Goal: Task Accomplishment & Management: Use online tool/utility

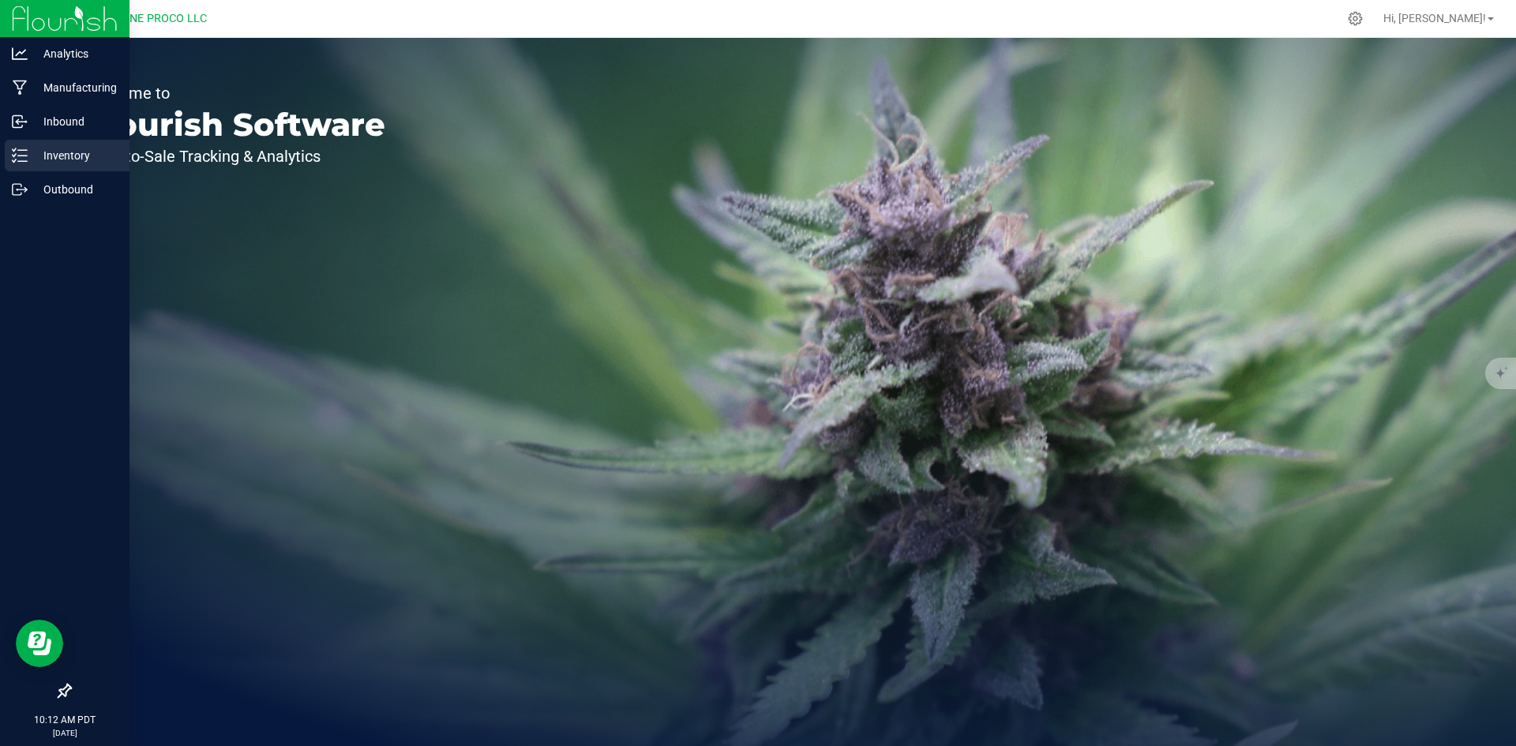
click at [23, 155] on icon at bounding box center [20, 156] width 16 height 16
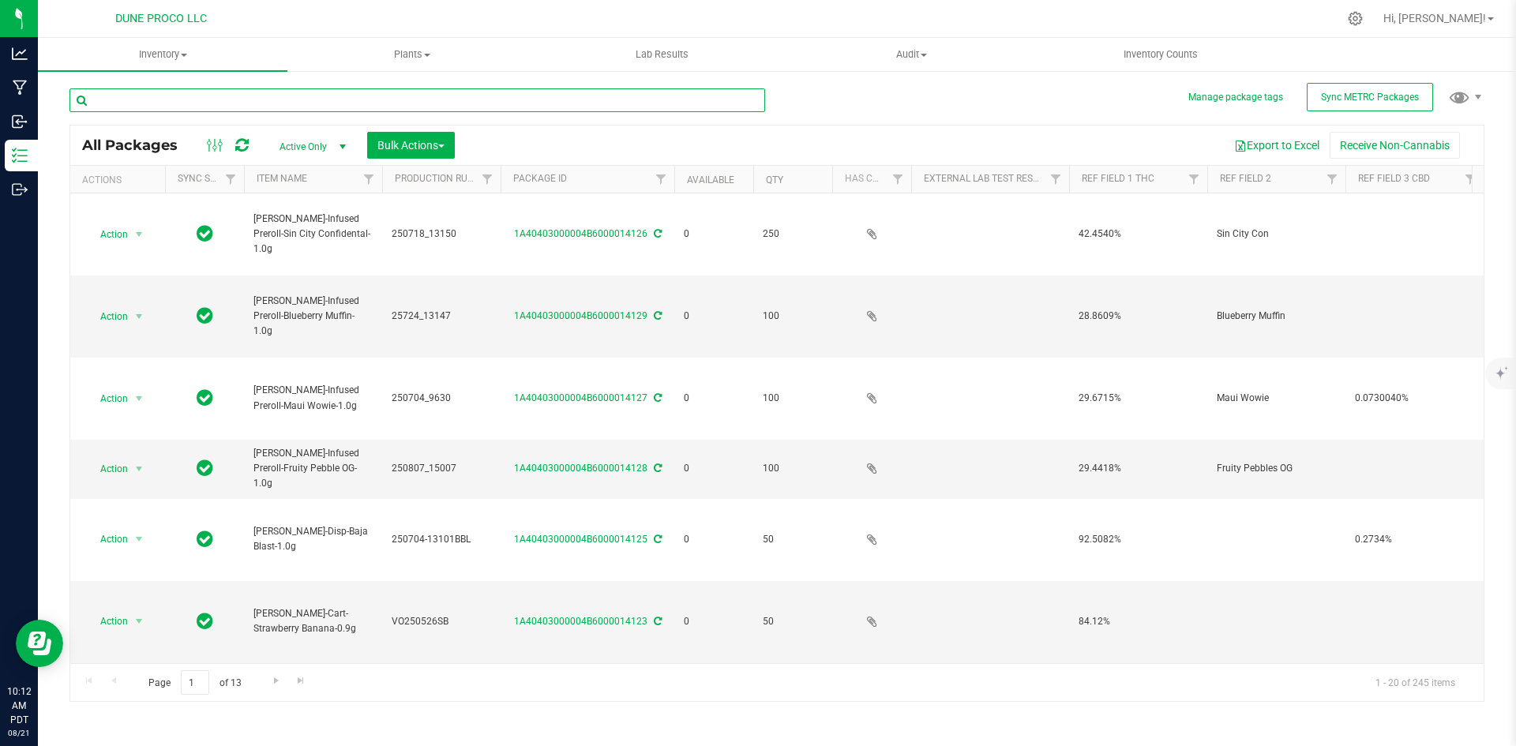
click at [230, 102] on input "text" at bounding box center [417, 100] width 696 height 24
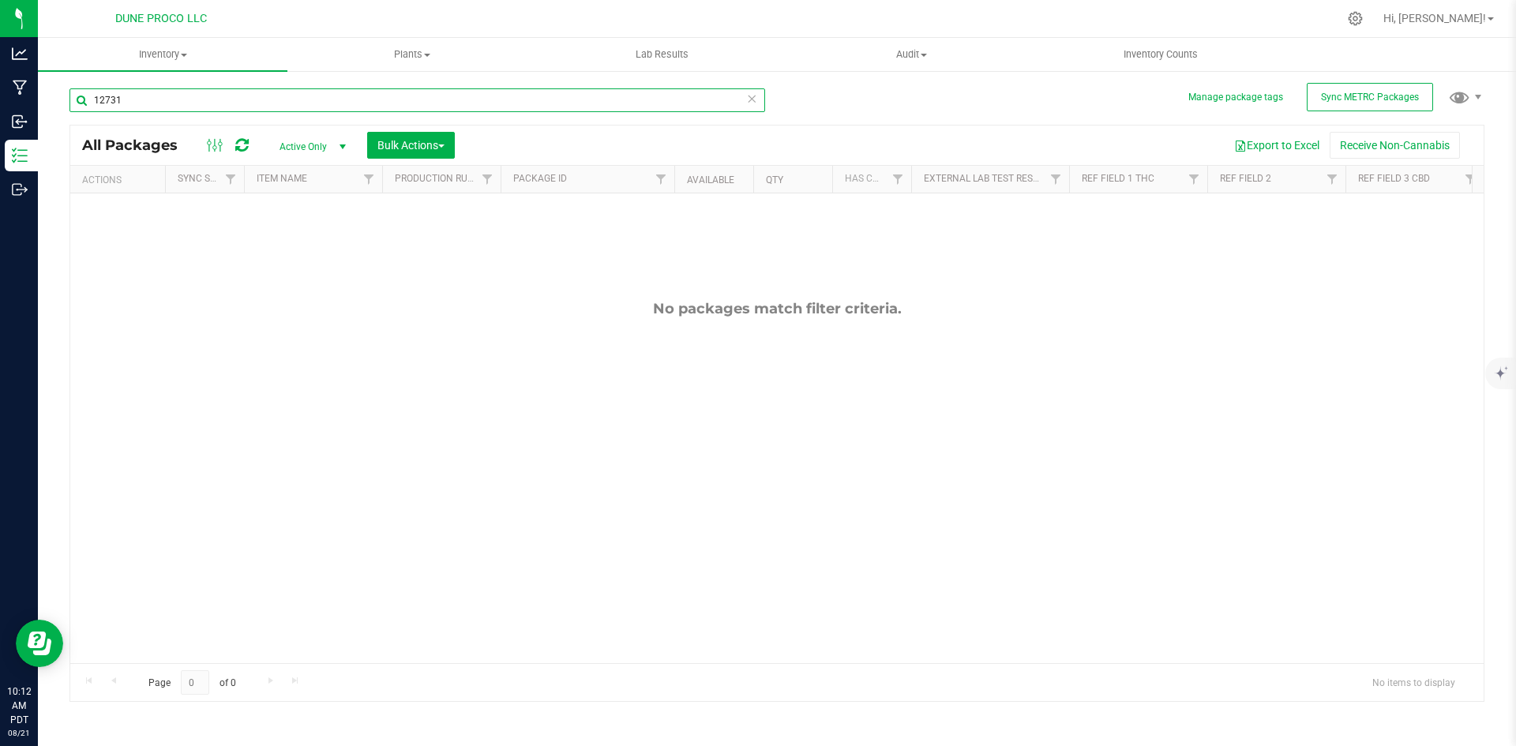
type input "12731"
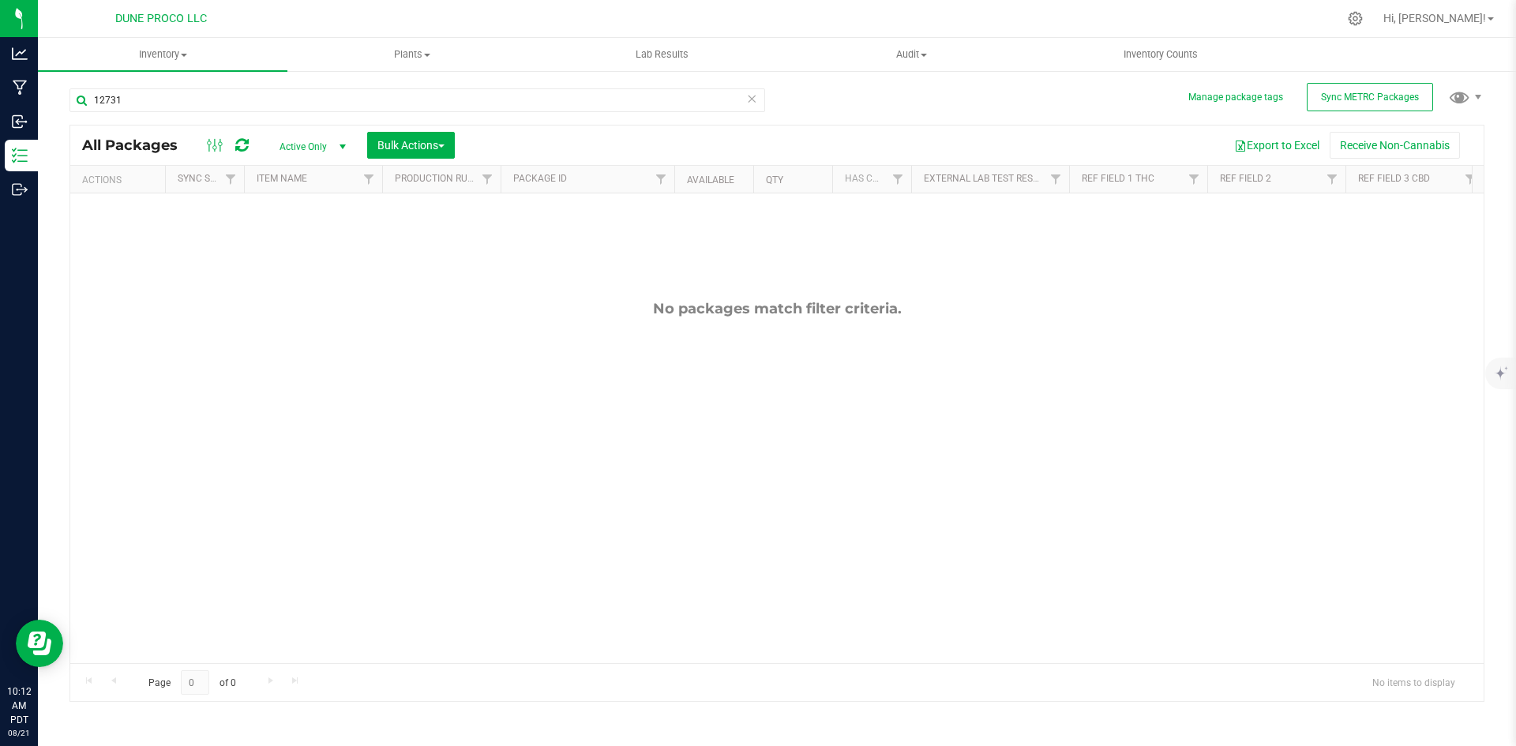
click at [321, 139] on span "Active Only" at bounding box center [309, 147] width 87 height 22
click at [302, 236] on li "All" at bounding box center [308, 243] width 85 height 24
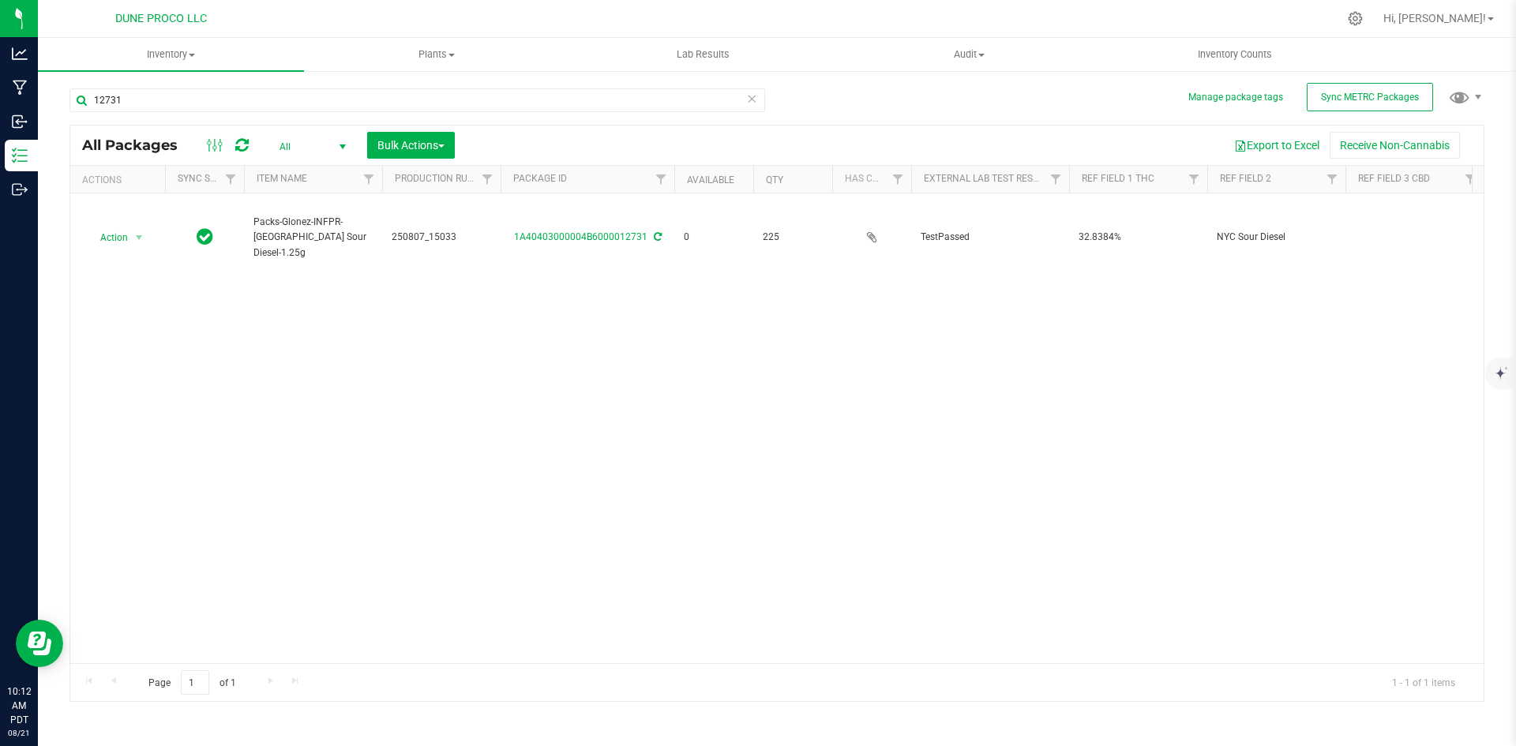
click at [1370, 387] on div "Action Action Edit attributes Global inventory Locate package Package audit log…" at bounding box center [776, 428] width 1413 height 470
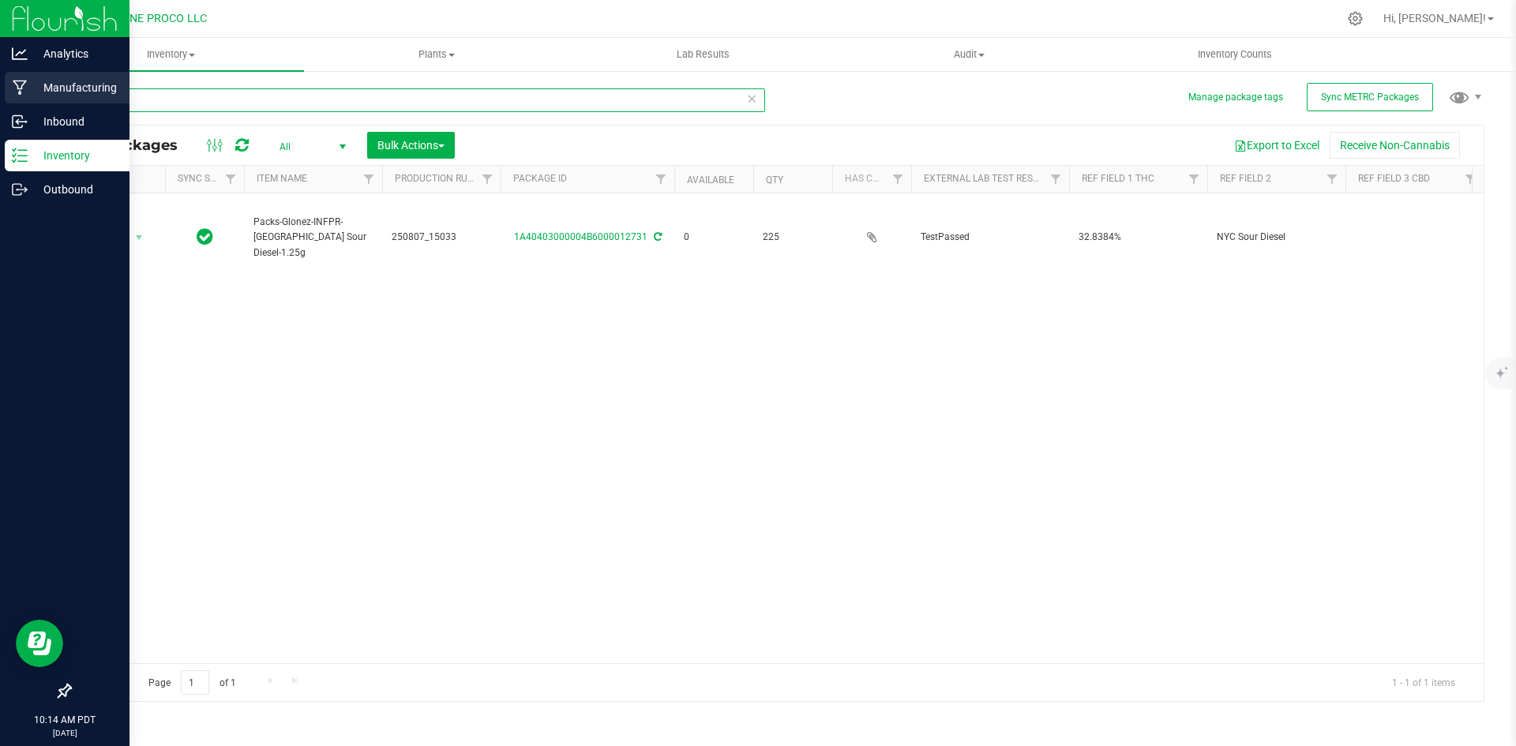
drag, startPoint x: 202, startPoint y: 111, endPoint x: 37, endPoint y: 85, distance: 167.0
click at [37, 85] on div "Analytics Manufacturing Inbound Inventory Outbound 10:14 AM PDT [DATE] 08/21 DU…" at bounding box center [758, 373] width 1516 height 746
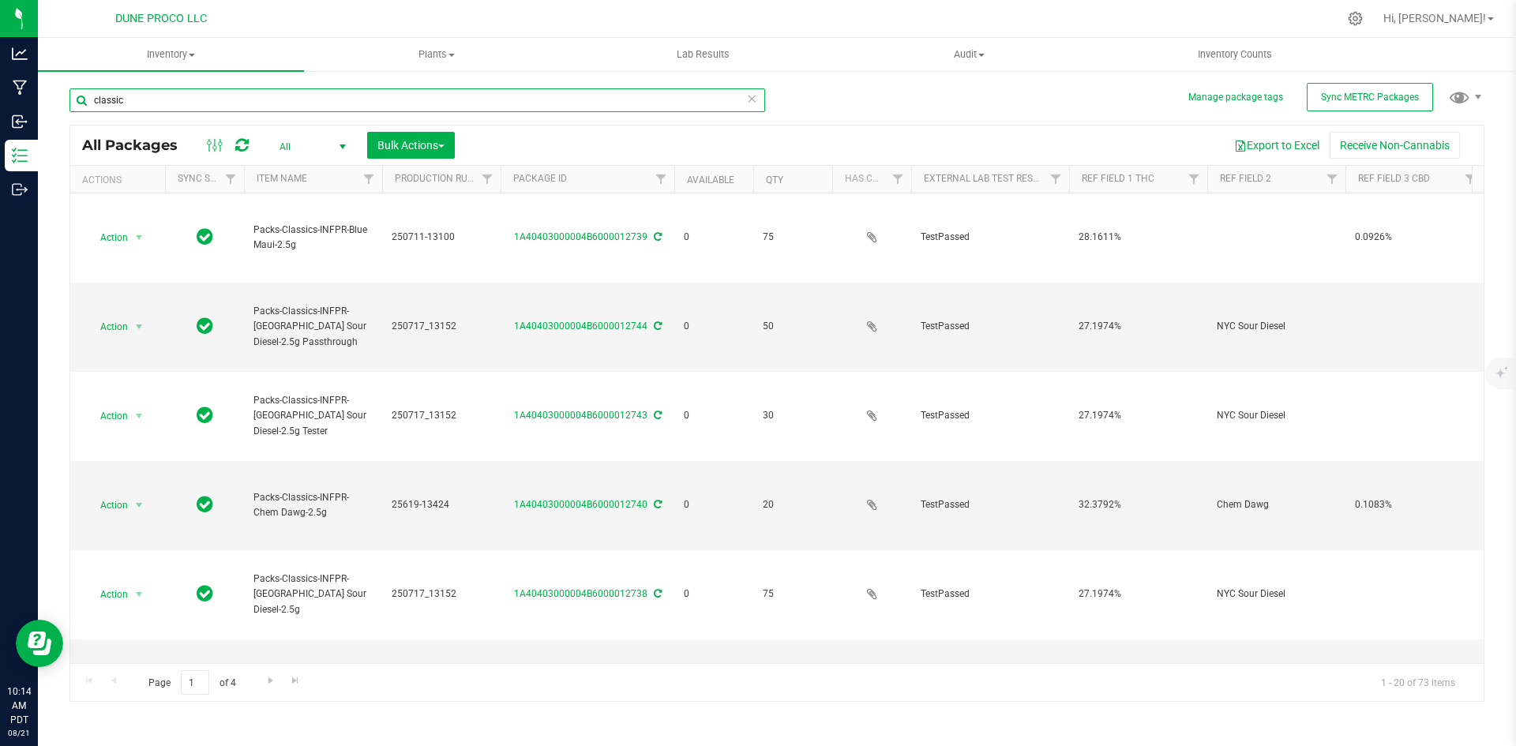
drag, startPoint x: 134, startPoint y: 94, endPoint x: 91, endPoint y: 92, distance: 43.5
click at [91, 92] on input "classic" at bounding box center [417, 100] width 696 height 24
type input "glonez"
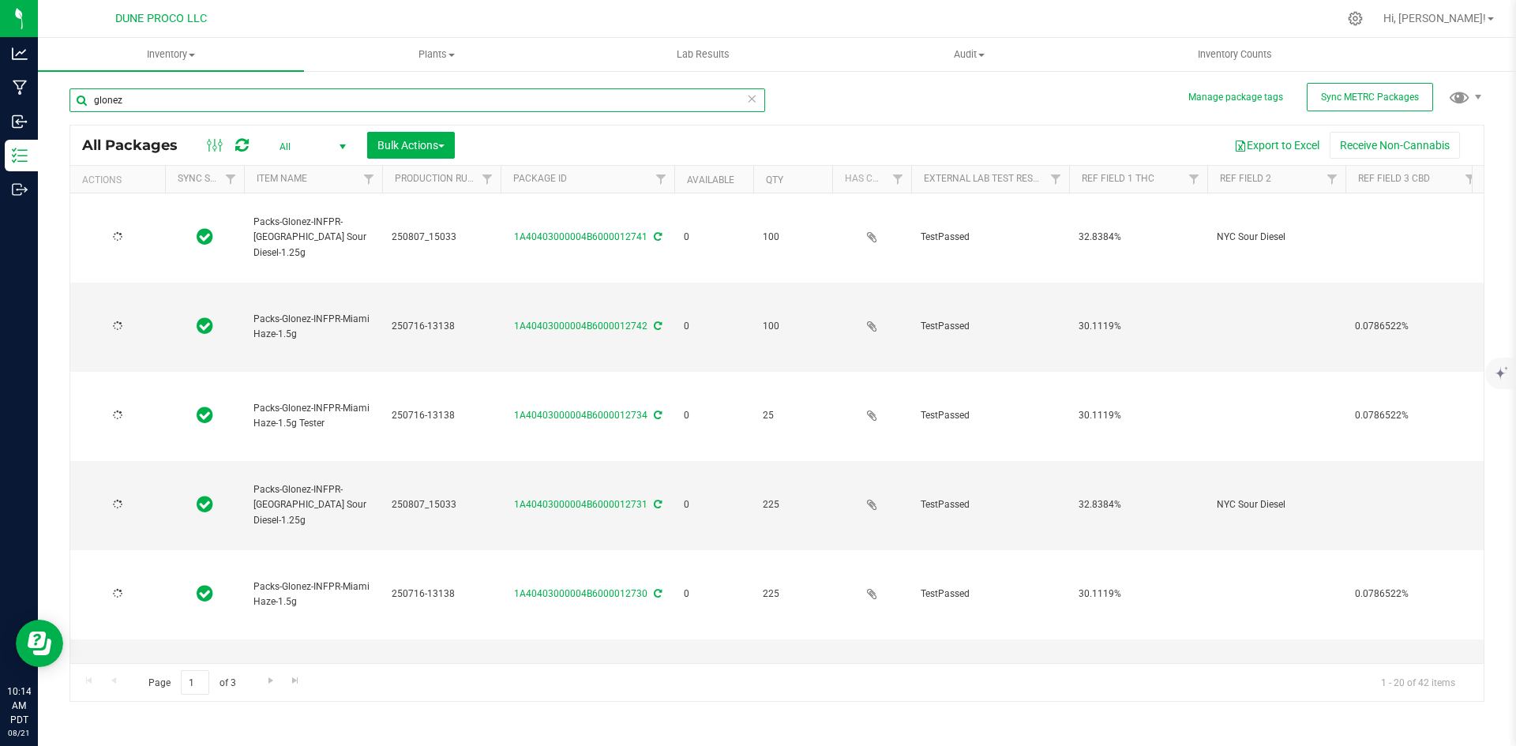
type input "[DATE]"
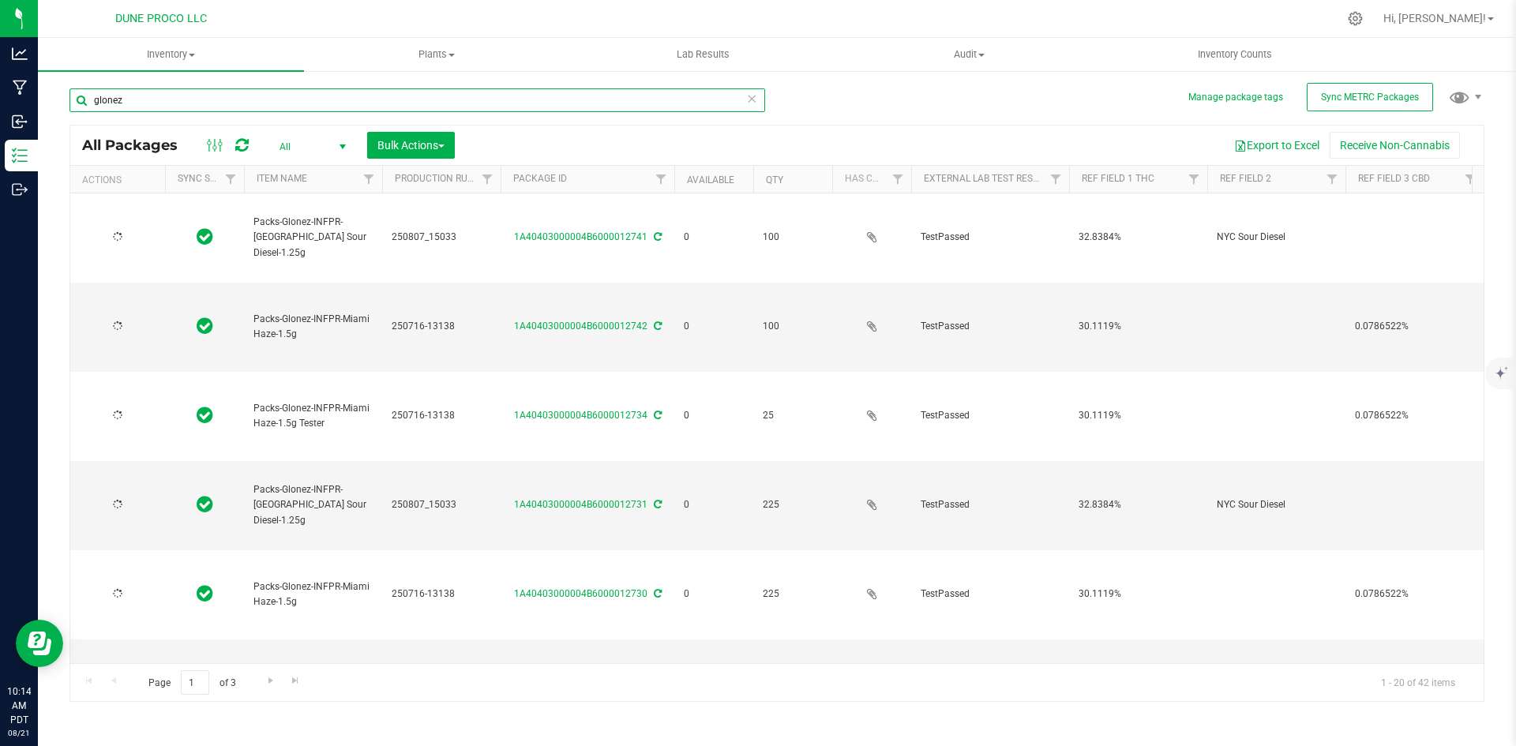
type input "[DATE]"
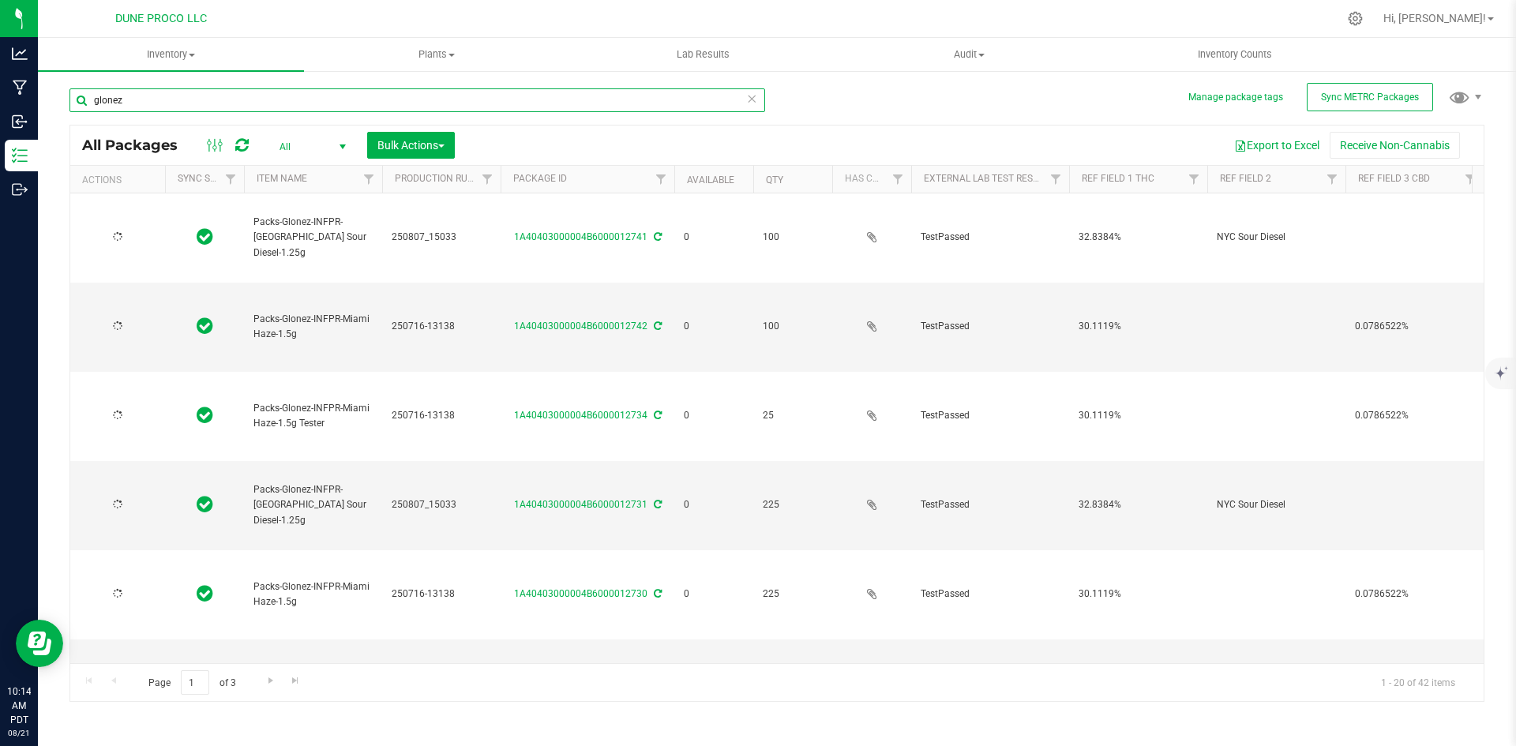
type input "[DATE]"
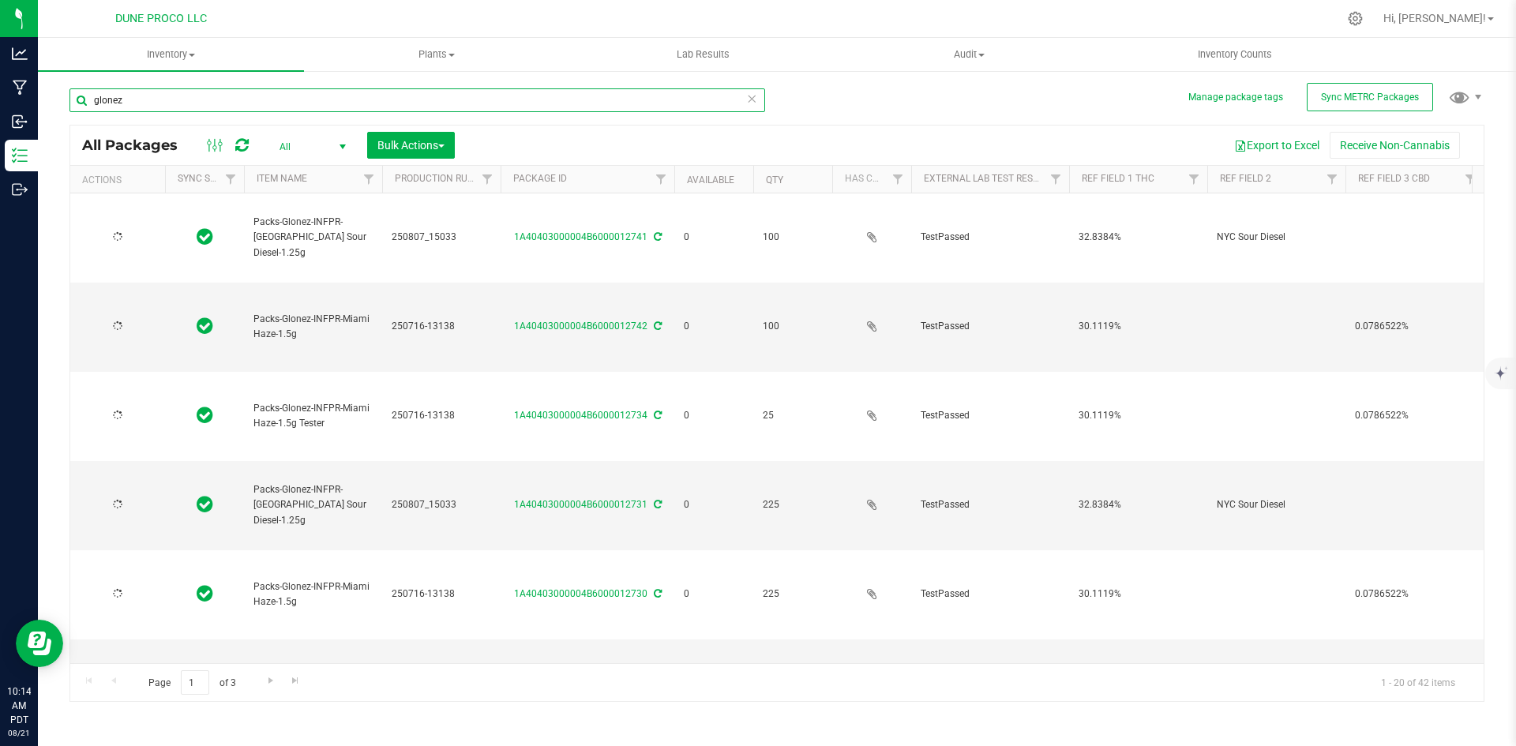
type input "[DATE]"
type input "g"
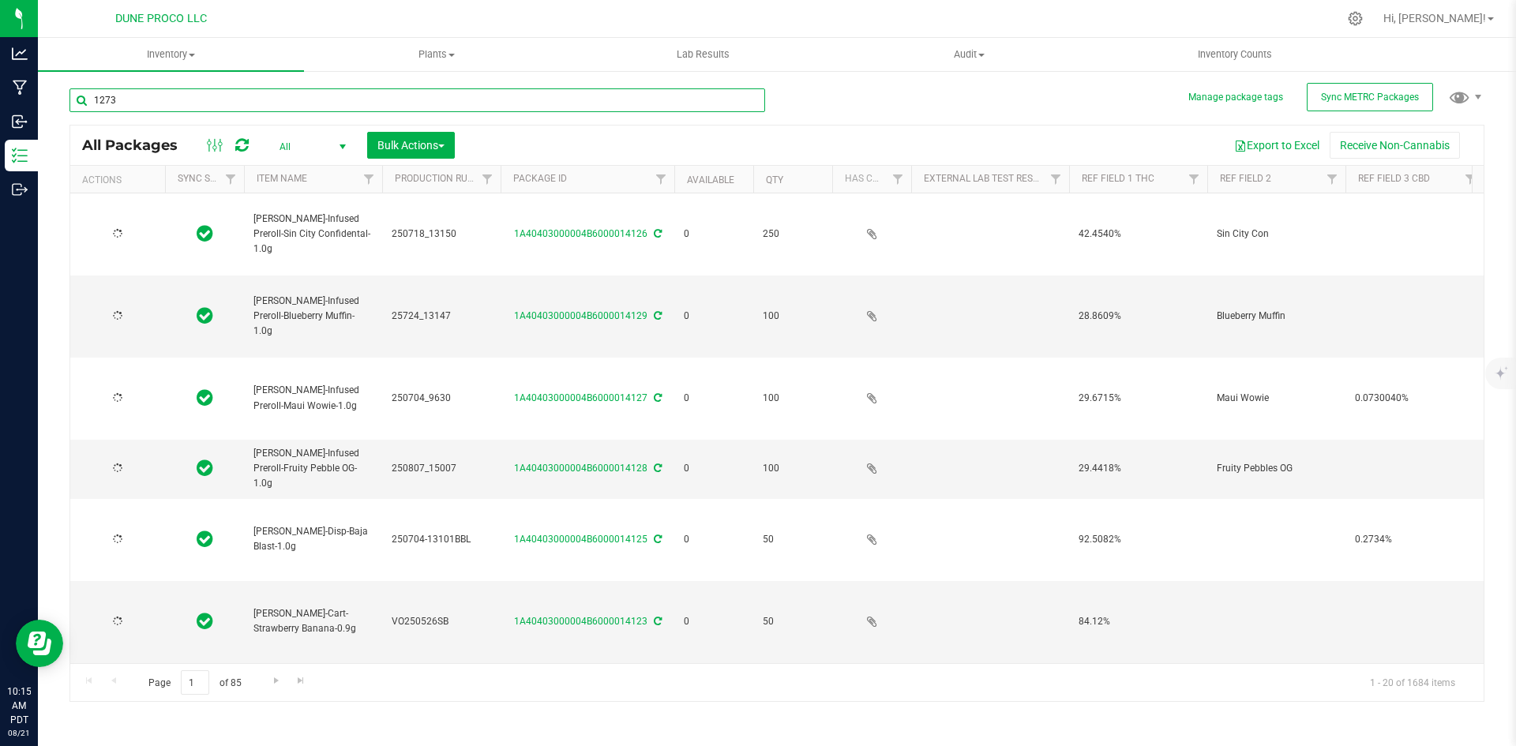
type input "12731"
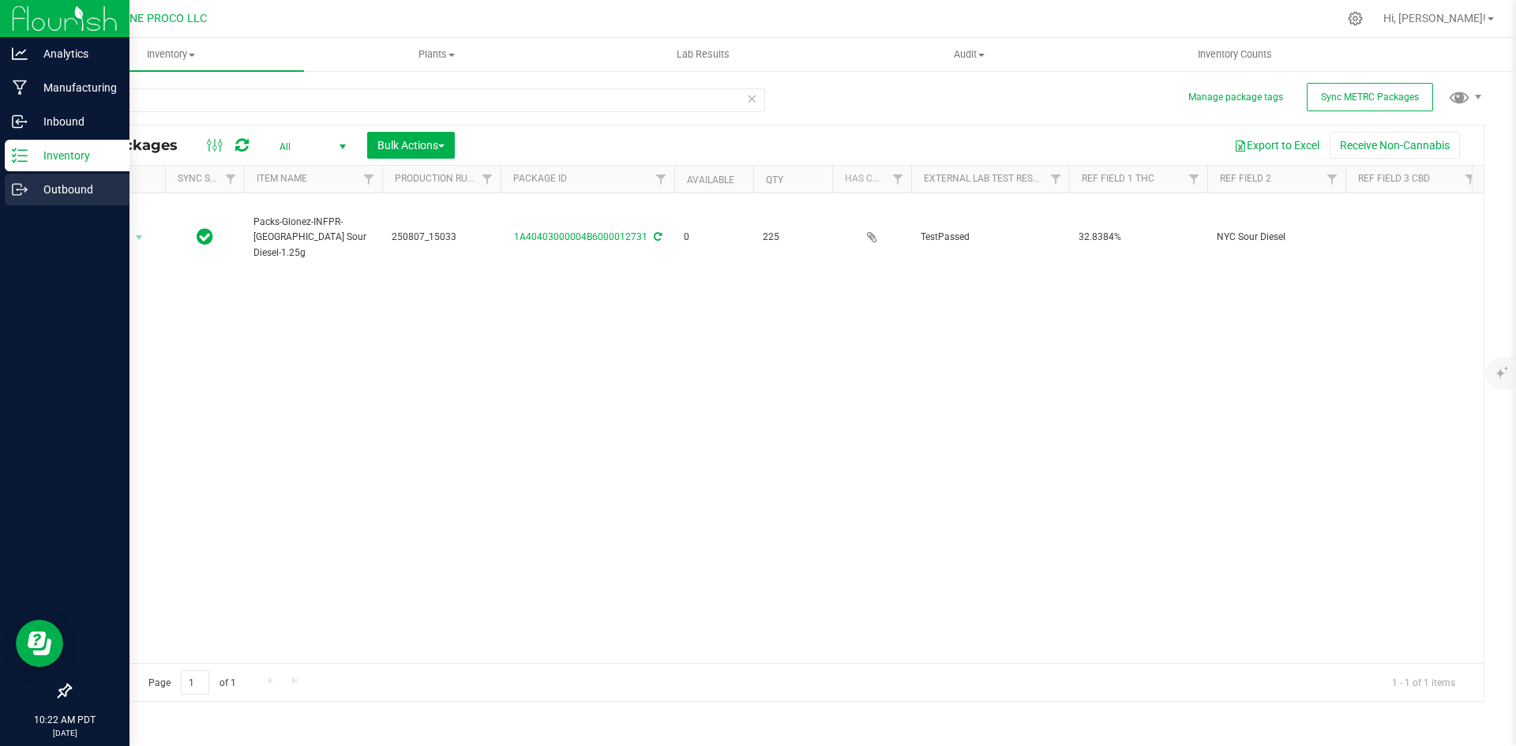
click at [38, 181] on p "Outbound" at bounding box center [75, 189] width 95 height 19
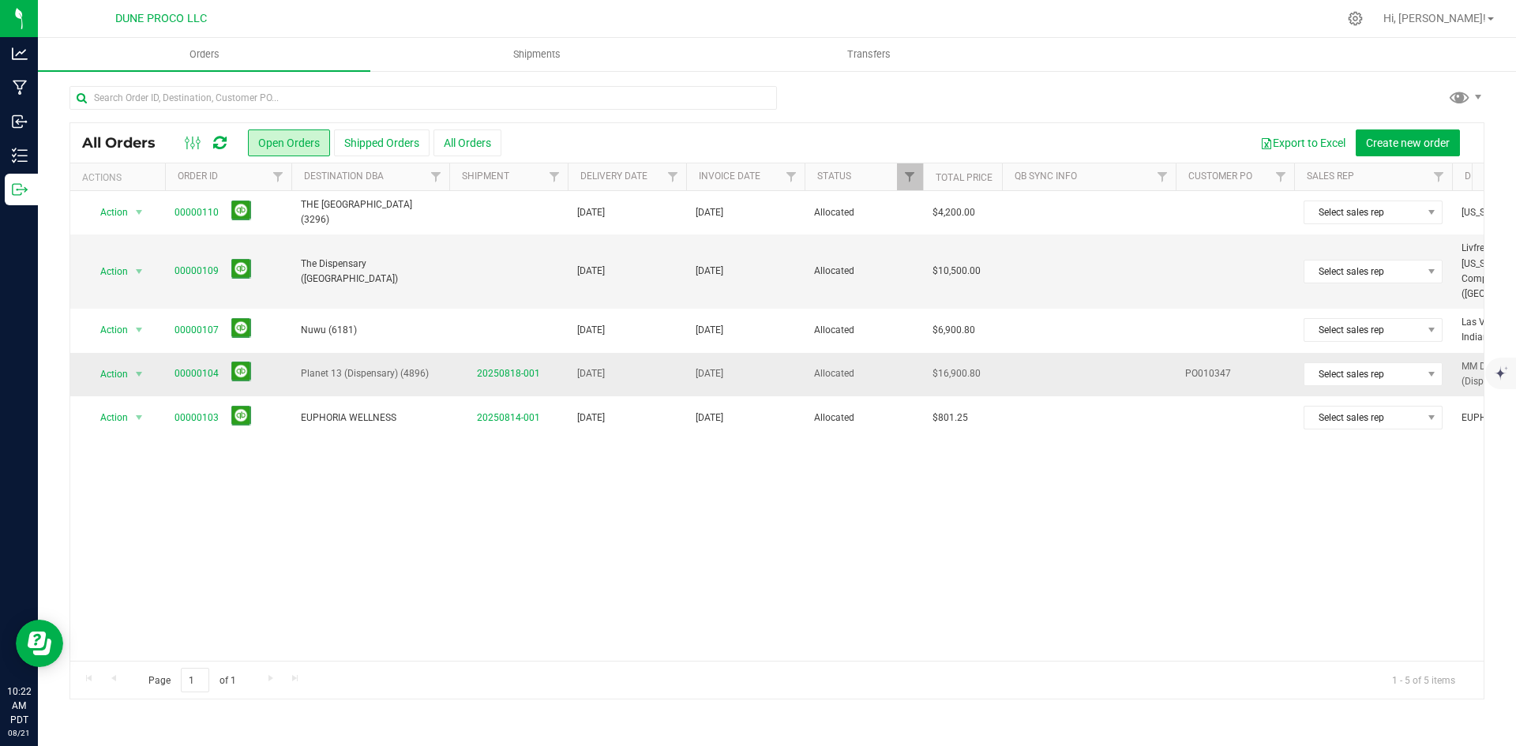
click at [182, 362] on span "00000104" at bounding box center [227, 374] width 107 height 24
click at [182, 366] on link "00000104" at bounding box center [196, 373] width 44 height 15
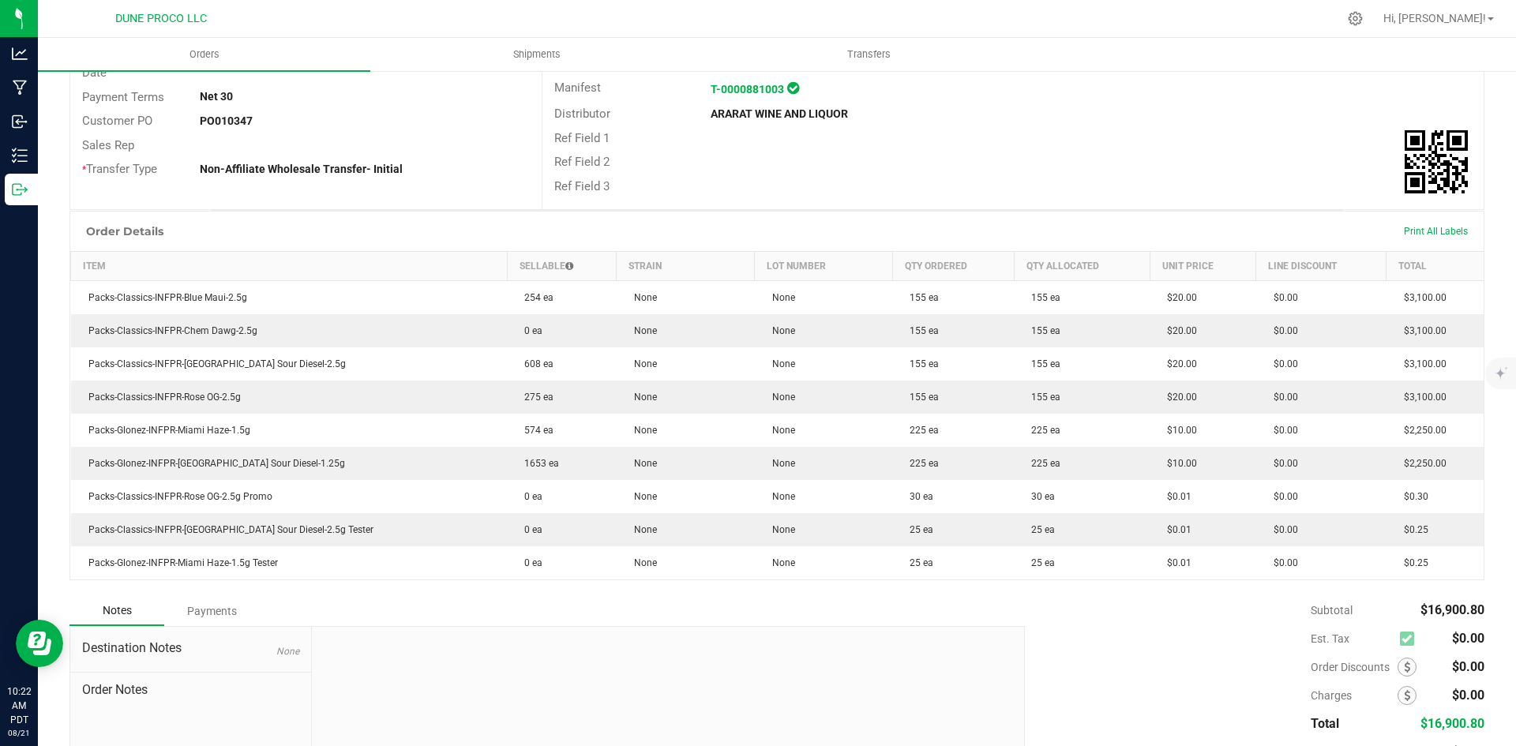
scroll to position [248, 0]
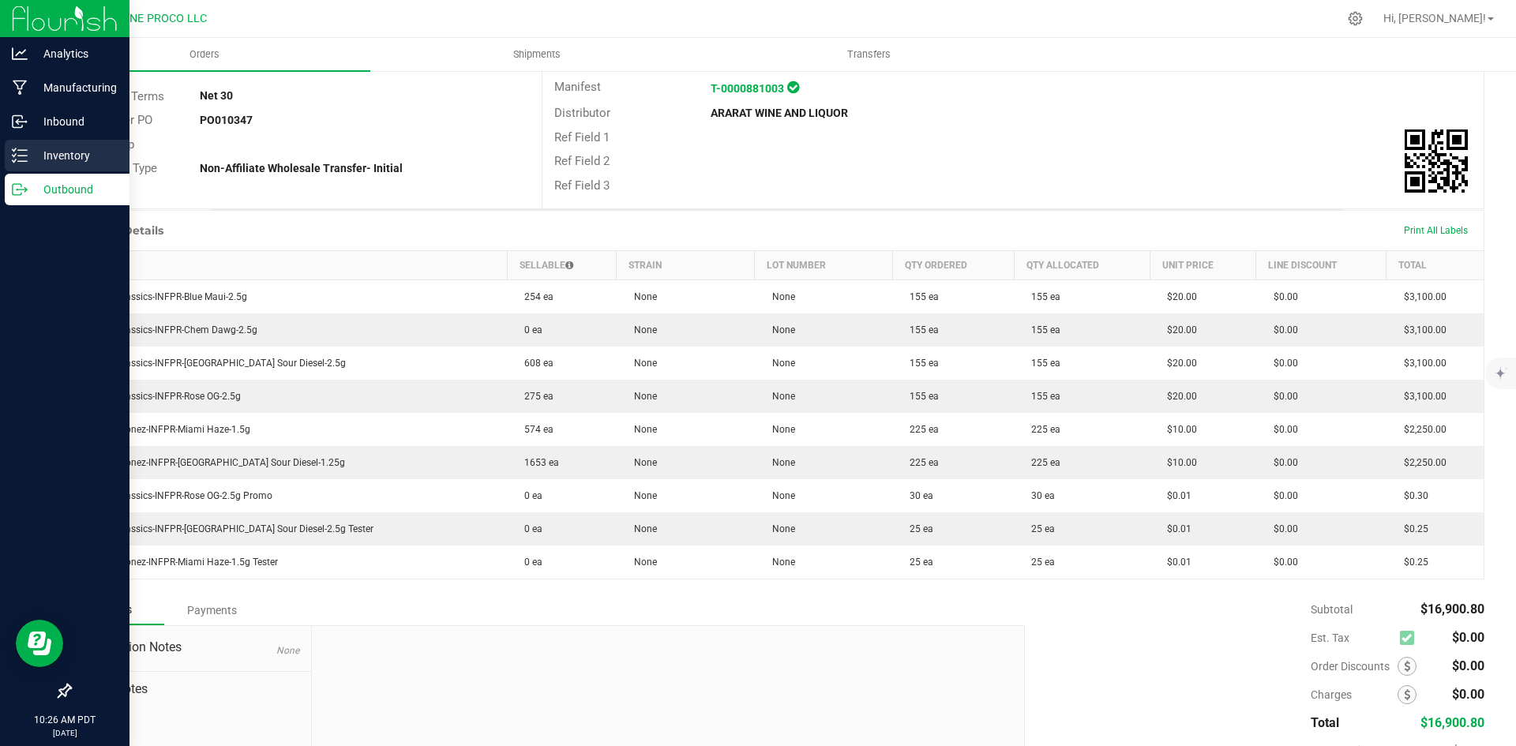
click at [35, 149] on p "Inventory" at bounding box center [75, 155] width 95 height 19
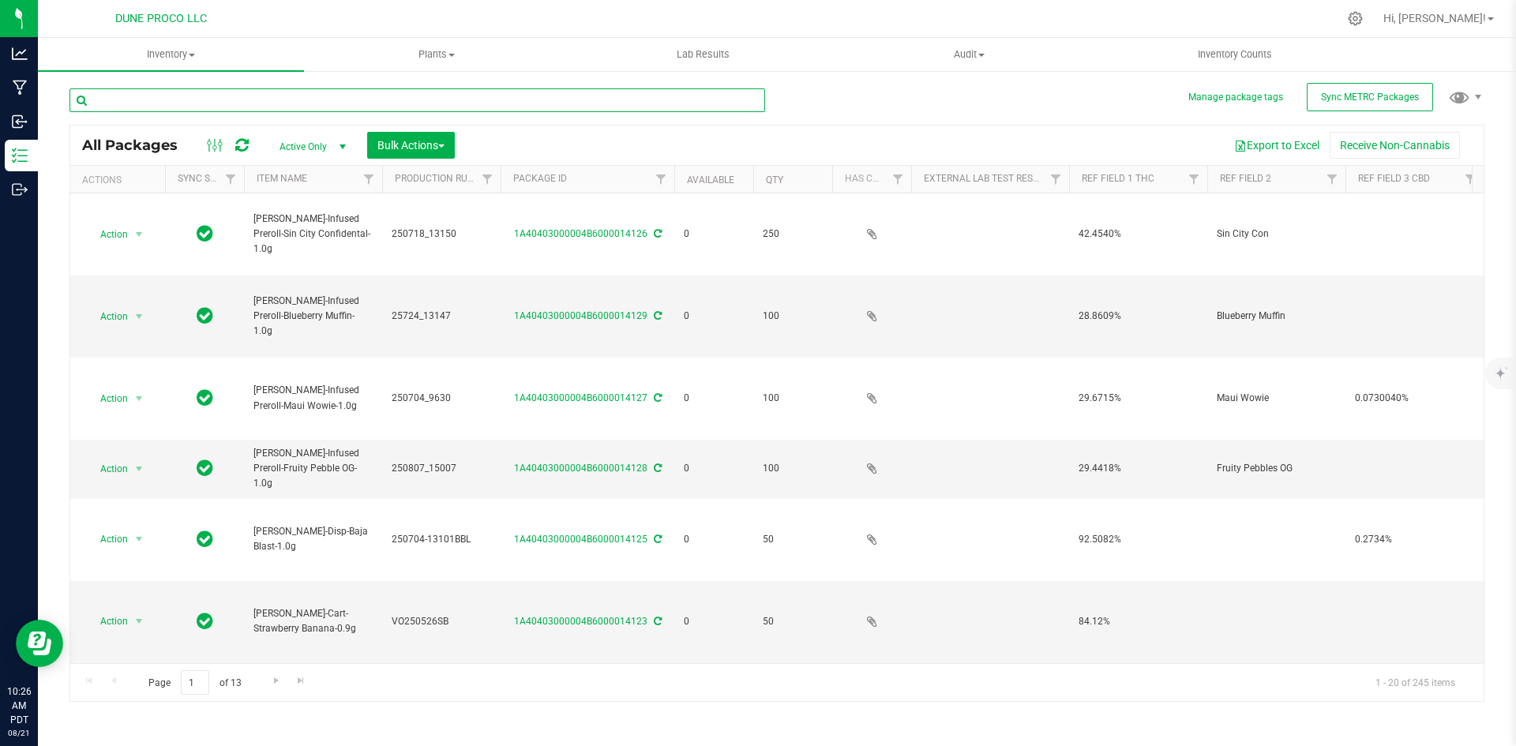
click at [347, 97] on input "text" at bounding box center [417, 100] width 696 height 24
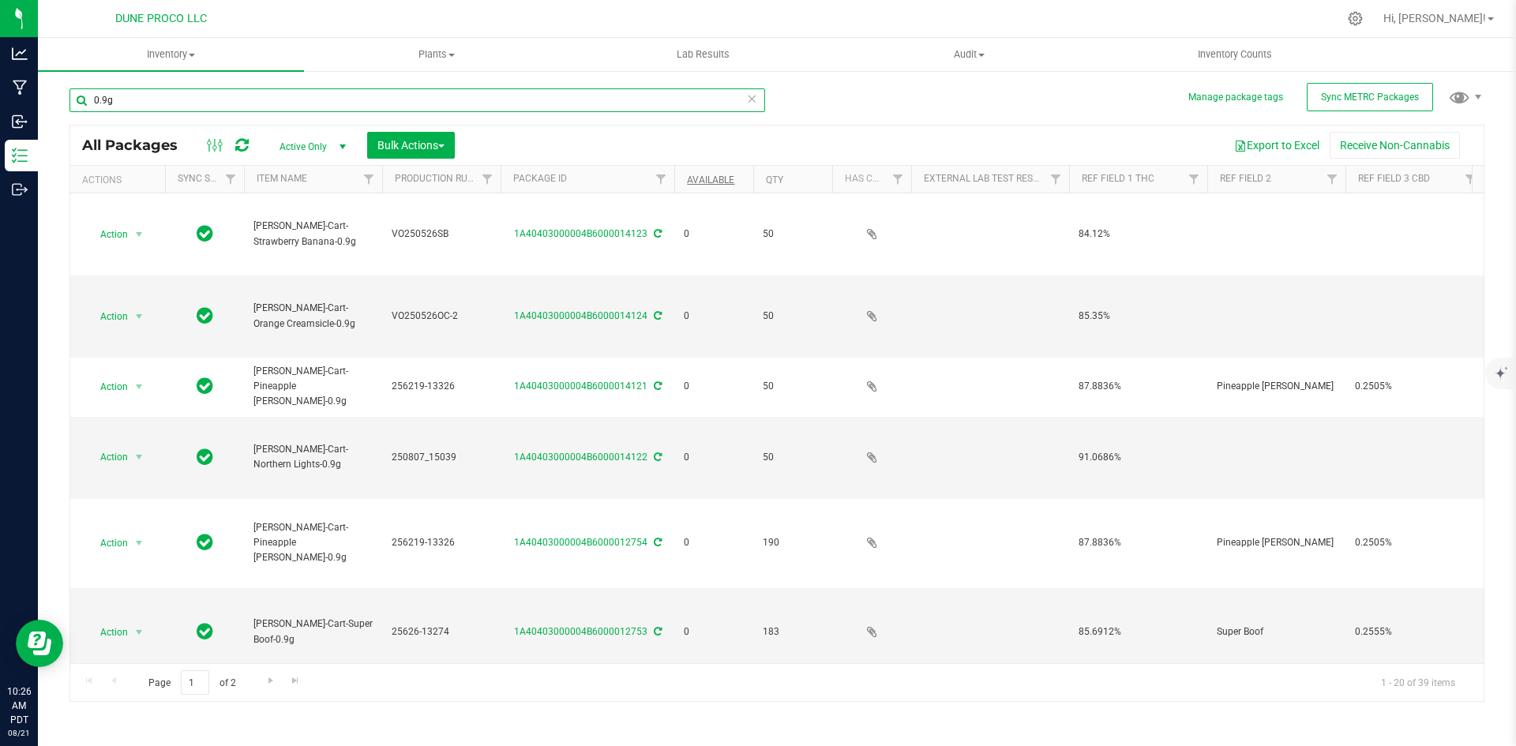
type input "0.9g"
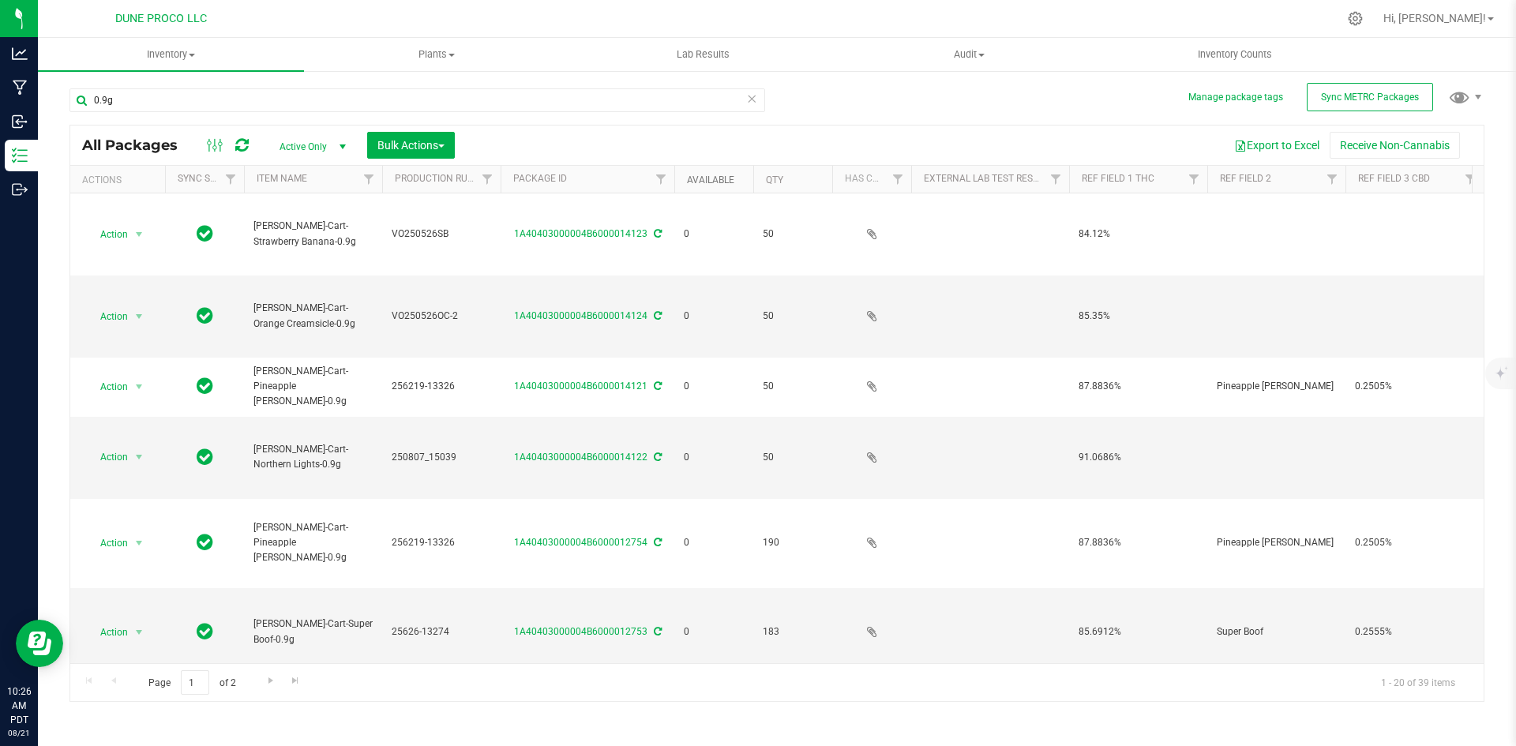
click at [714, 178] on link "Available" at bounding box center [710, 179] width 47 height 11
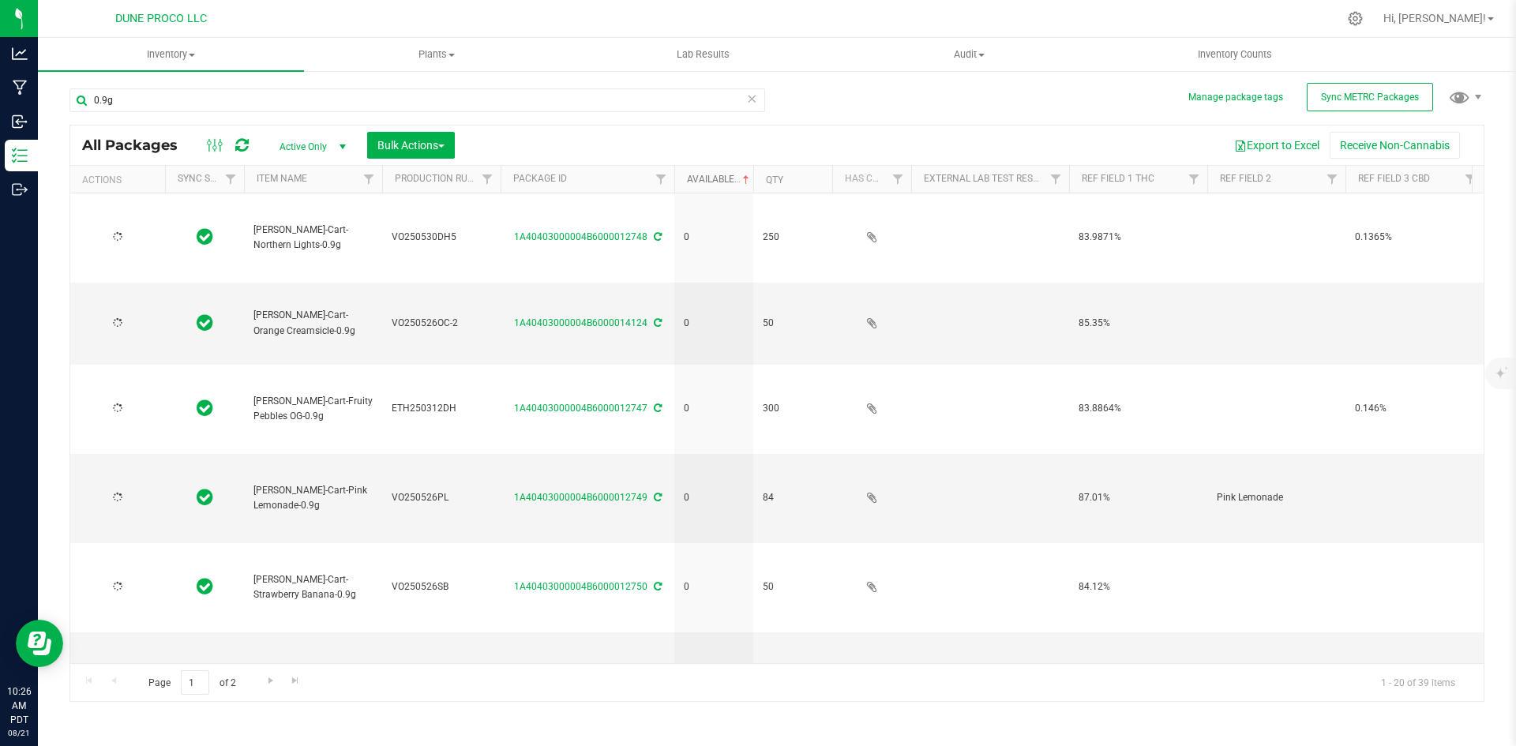
click at [714, 178] on link "Available" at bounding box center [720, 179] width 66 height 11
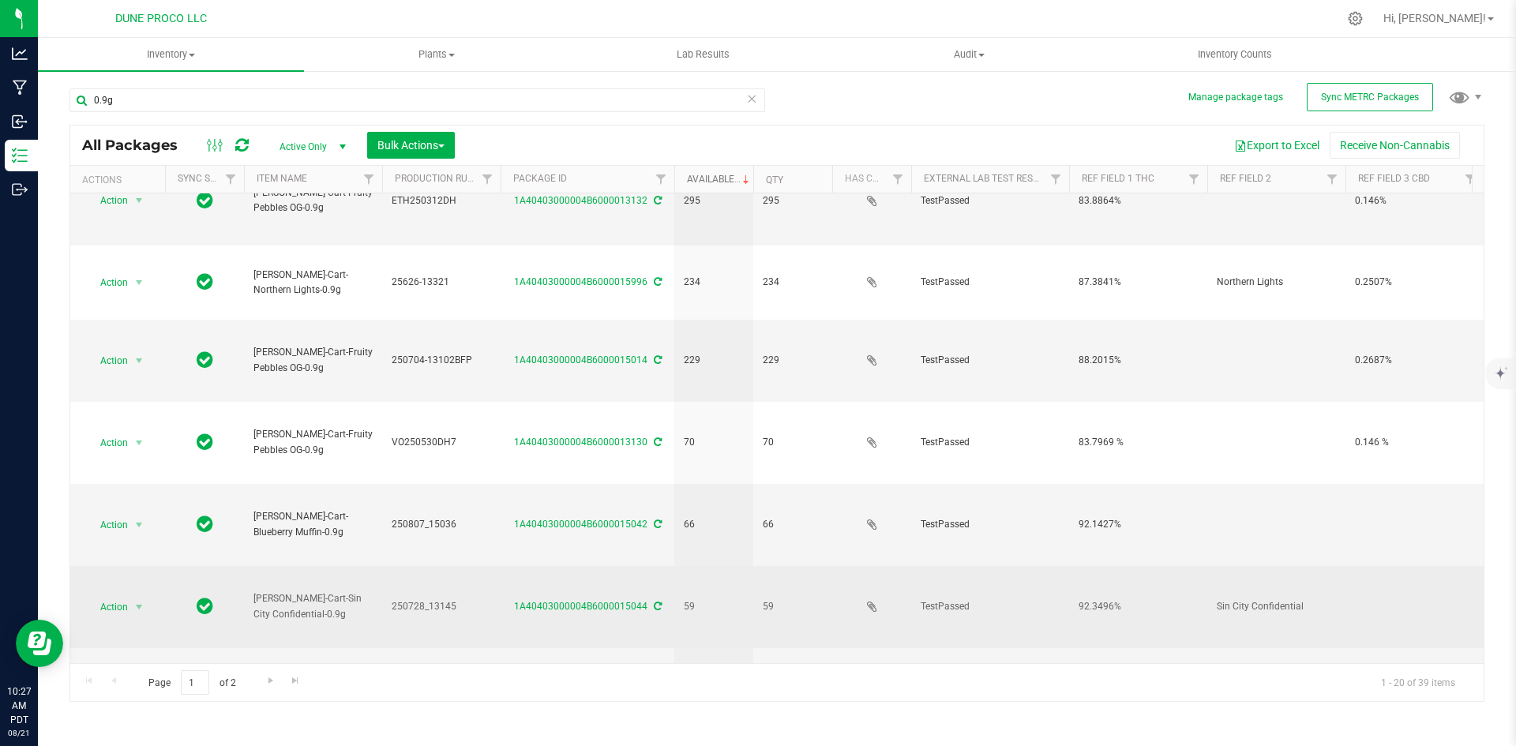
scroll to position [935, 0]
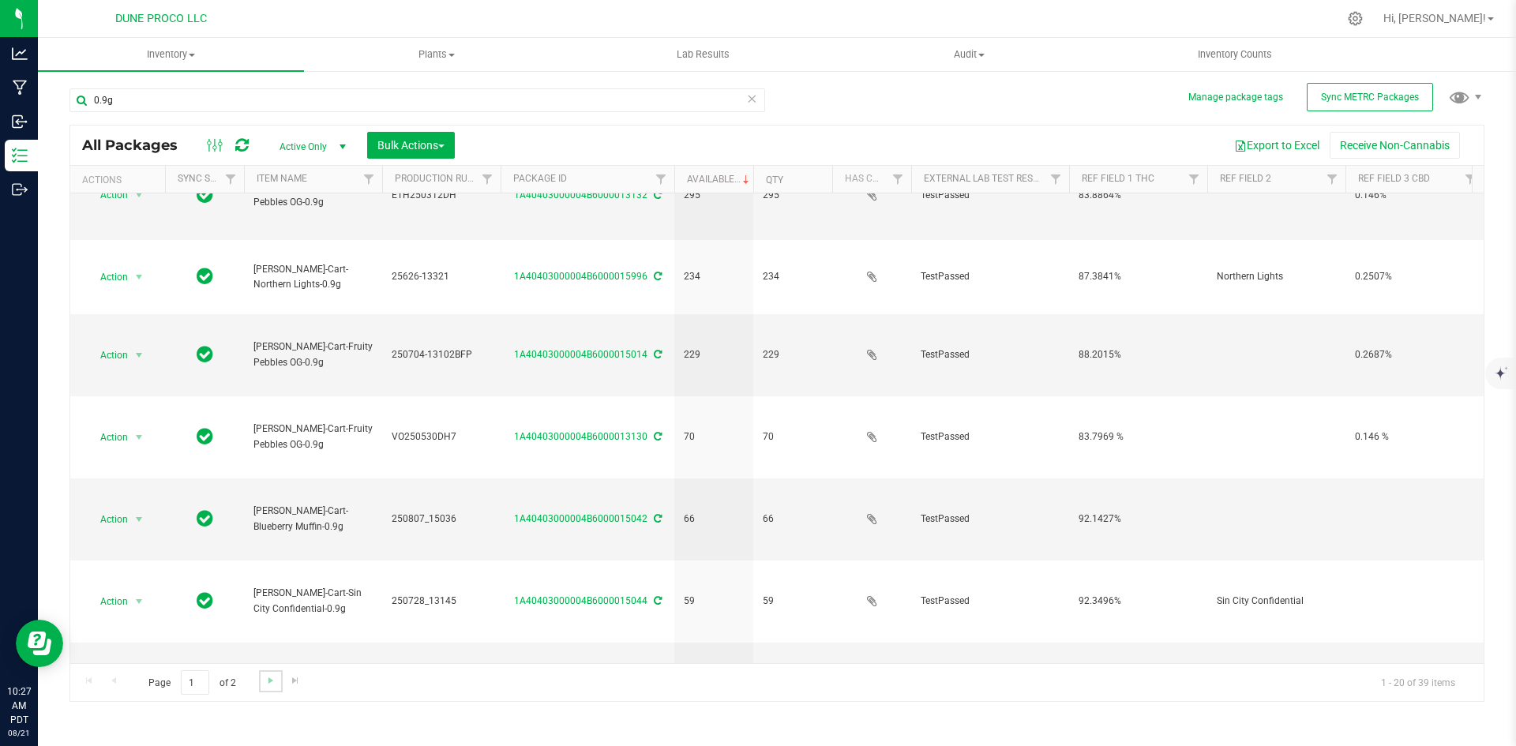
click at [261, 684] on link "Go to the next page" at bounding box center [270, 680] width 23 height 21
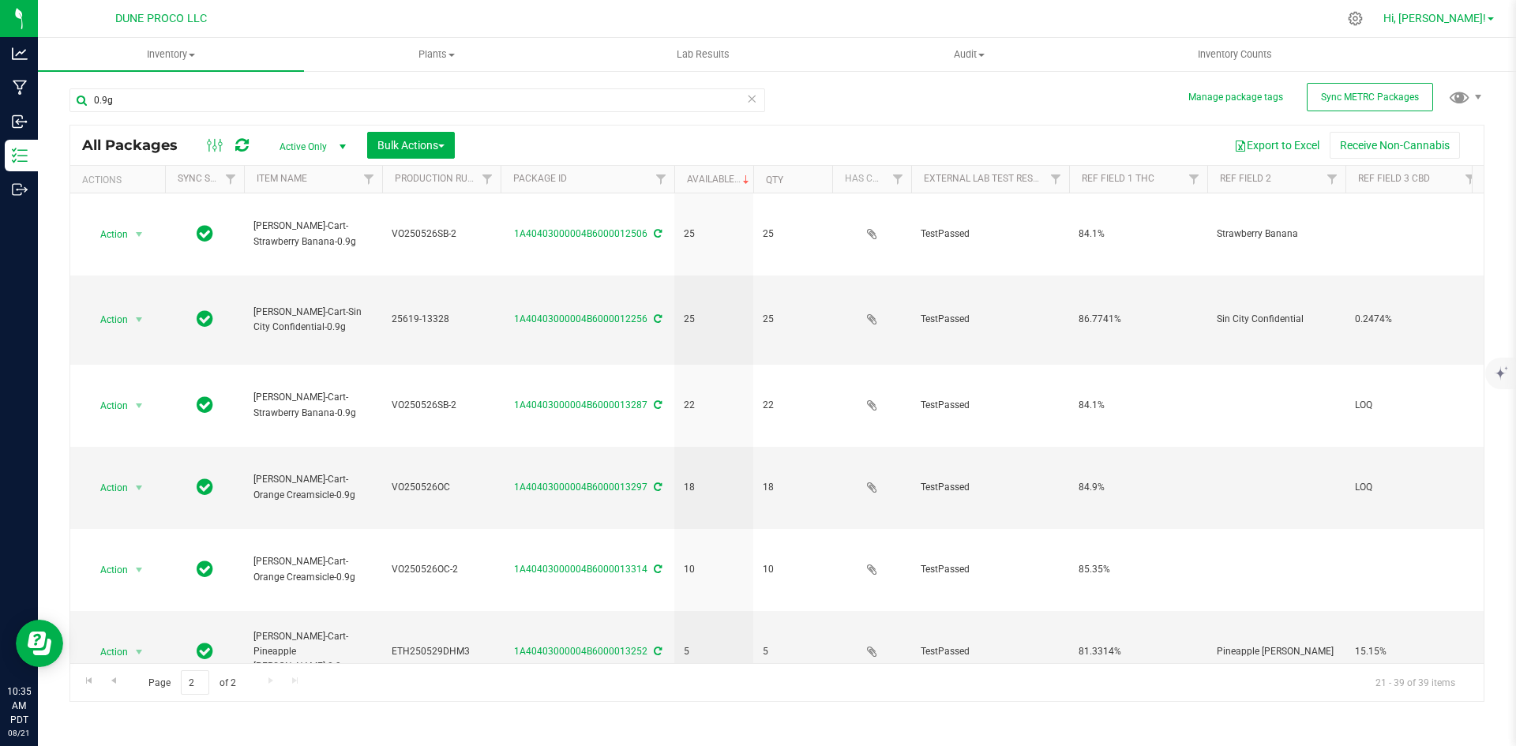
click at [1459, 14] on span "Hi, [PERSON_NAME]!" at bounding box center [1434, 18] width 103 height 13
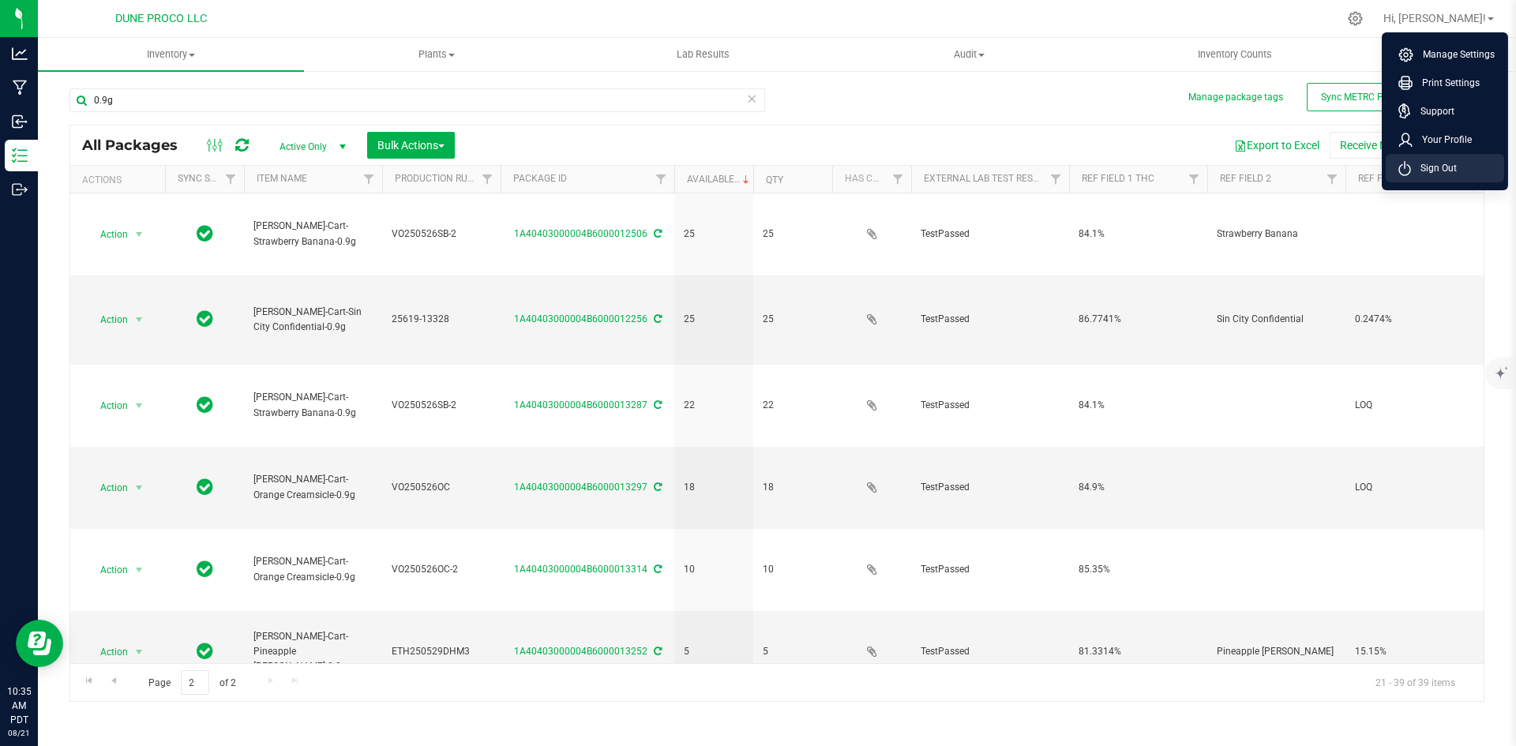
click at [1429, 163] on span "Sign Out" at bounding box center [1434, 168] width 46 height 16
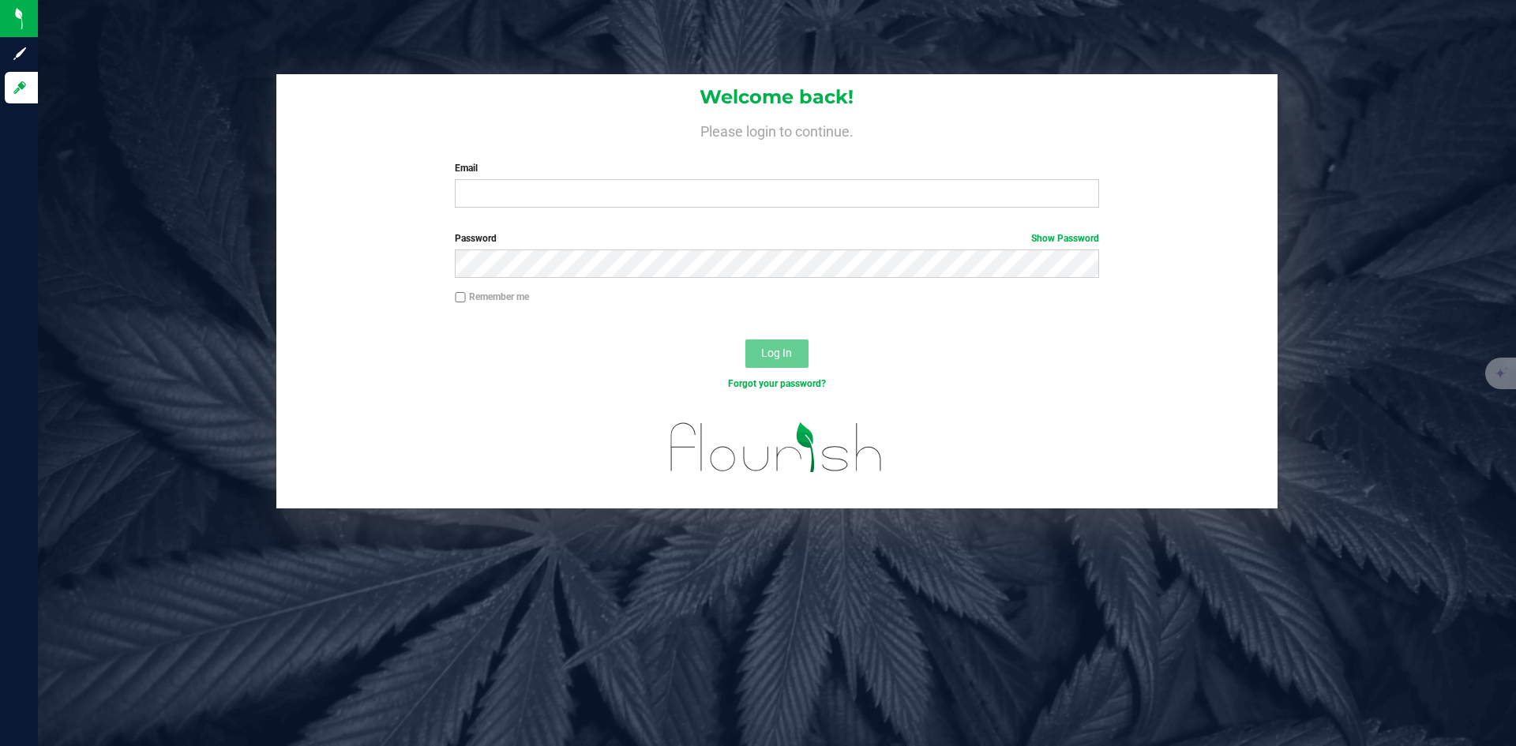
click at [626, 208] on div "Welcome back! Please login to continue. Email Required Please format your email…" at bounding box center [776, 147] width 1001 height 146
click at [595, 191] on input "Email" at bounding box center [776, 193] width 643 height 28
type input "[PERSON_NAME][EMAIL_ADDRESS][PERSON_NAME][DOMAIN_NAME]"
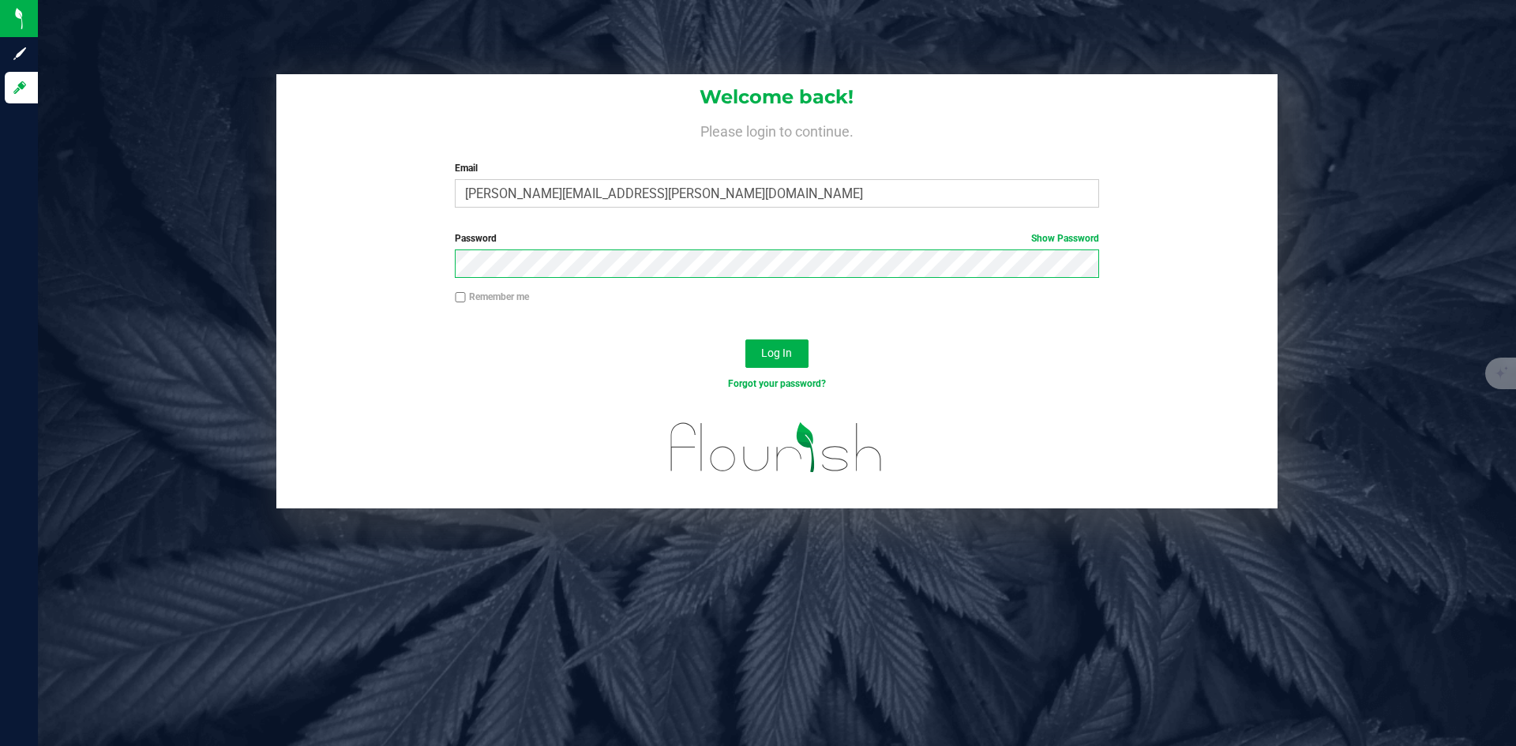
click at [745, 339] on button "Log In" at bounding box center [776, 353] width 63 height 28
